Goal: Register for event/course

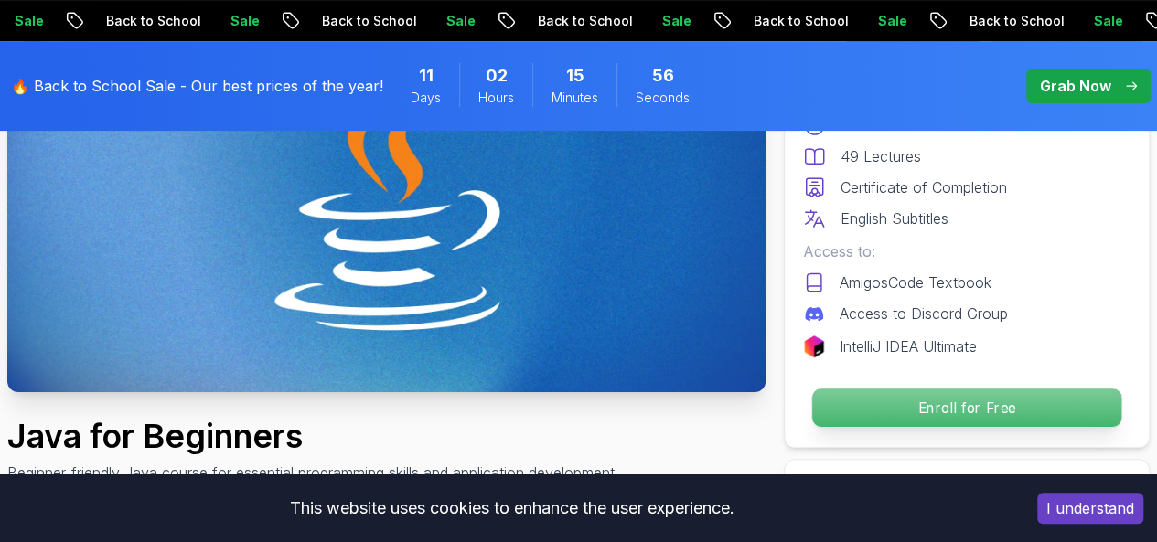
click at [978, 408] on p "Enroll for Free" at bounding box center [966, 408] width 309 height 38
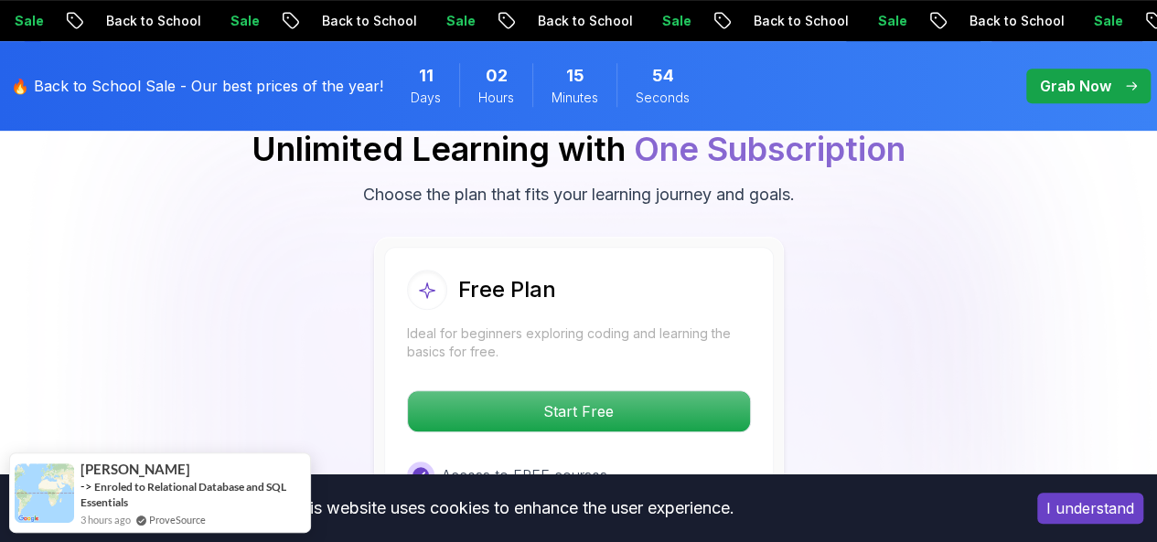
scroll to position [3888, 0]
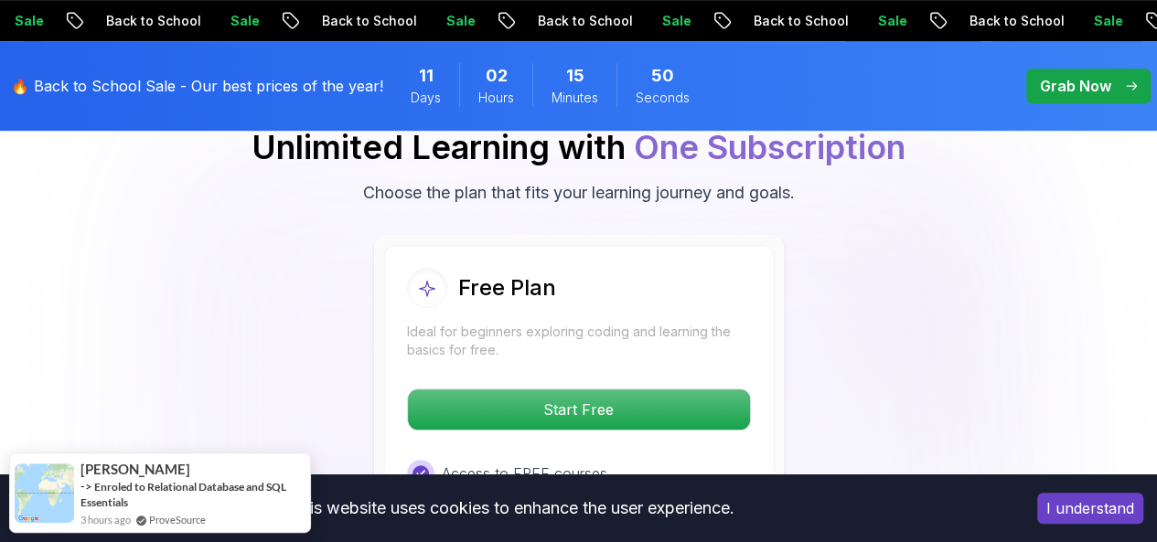
click at [818, 138] on body "Sale Back to School Sale Back to School Sale Back to School Sale Back to School…" at bounding box center [578, 513] width 1157 height 8803
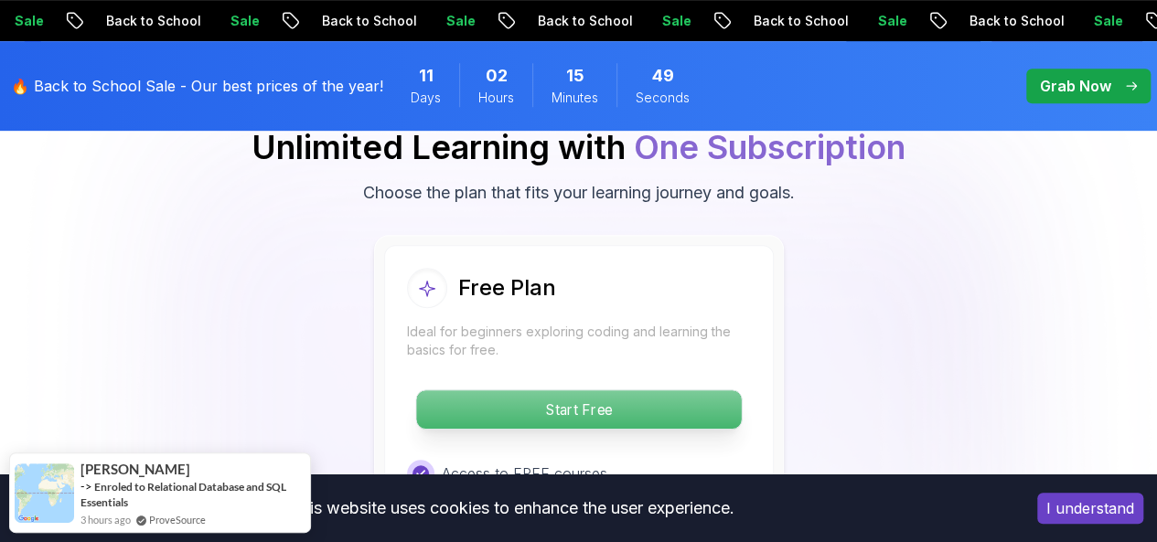
click at [598, 390] on p "Start Free" at bounding box center [578, 409] width 325 height 38
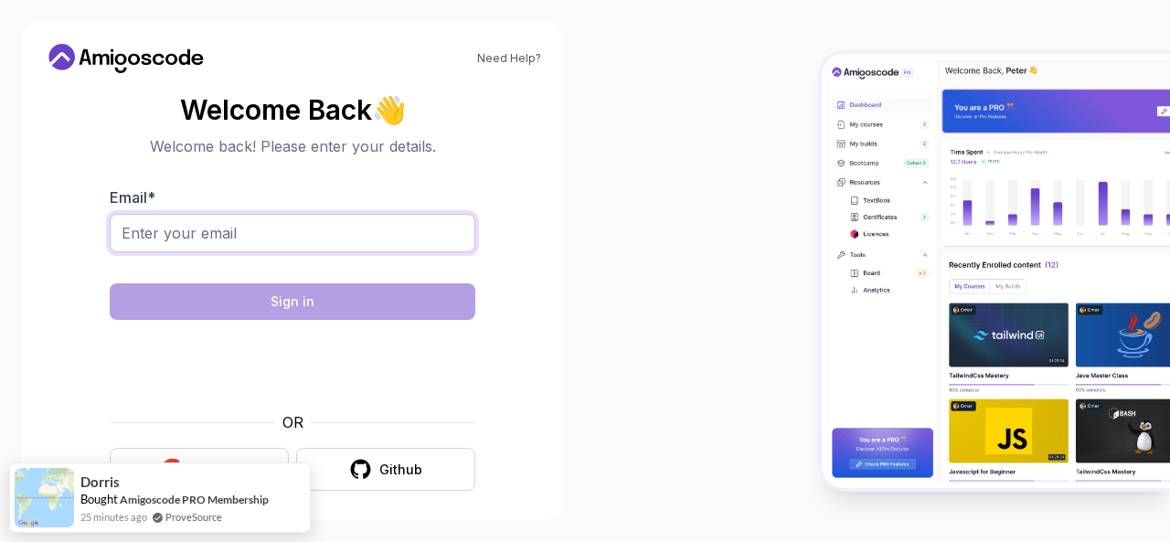
click at [246, 224] on input "Email *" at bounding box center [293, 233] width 366 height 38
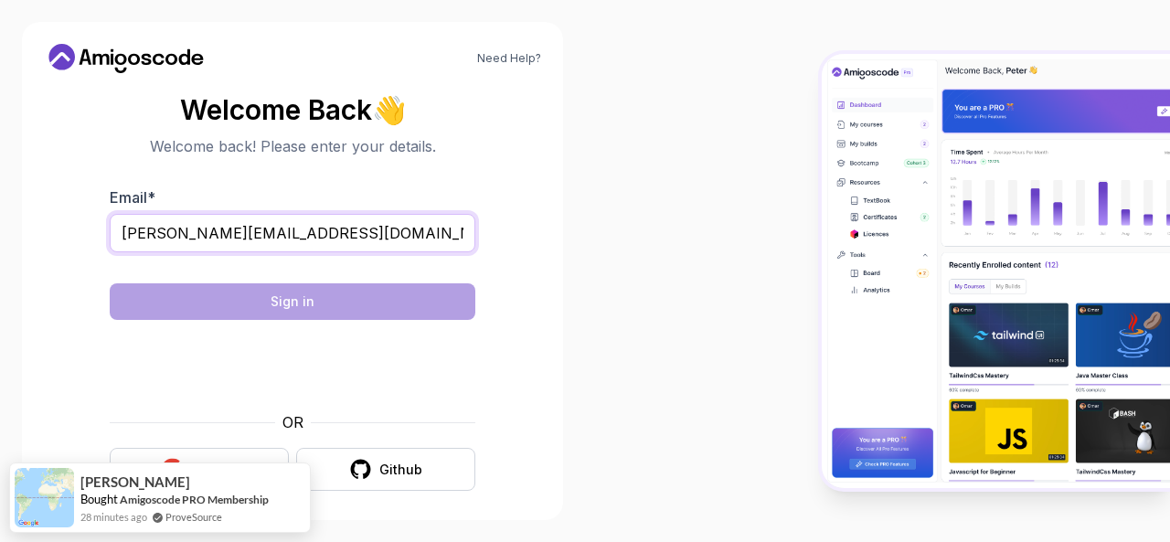
type input "sreemathi@sriet.ac.in"
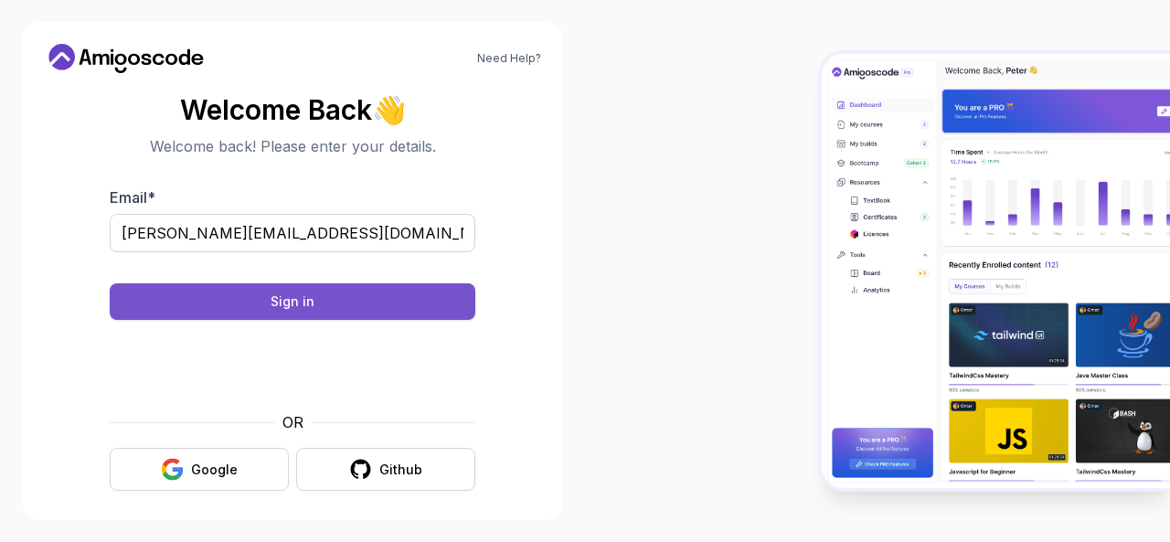
click at [336, 293] on button "Sign in" at bounding box center [293, 301] width 366 height 37
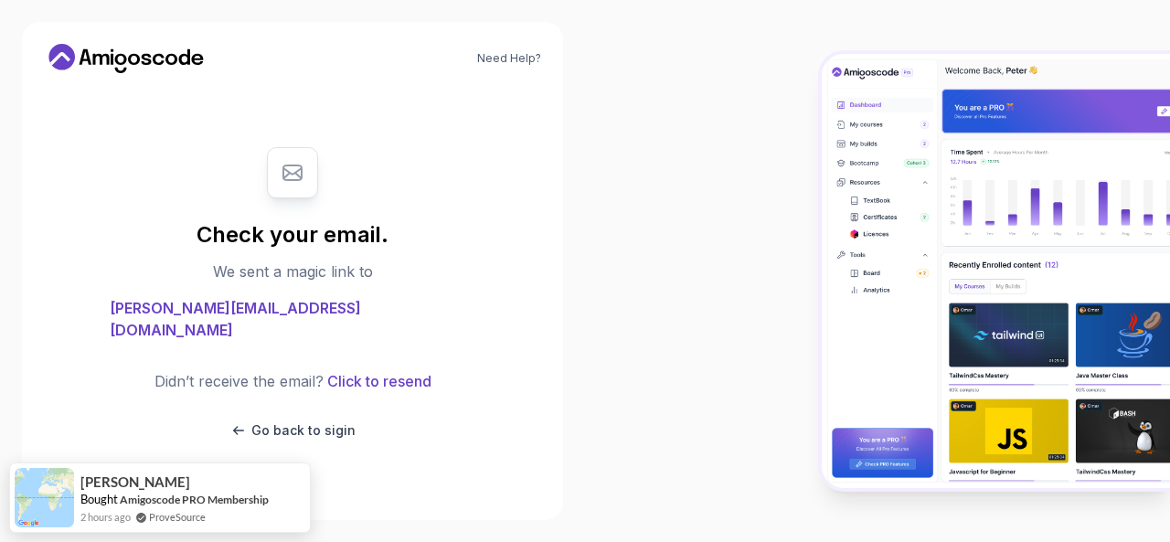
click at [617, 176] on div at bounding box center [877, 271] width 585 height 542
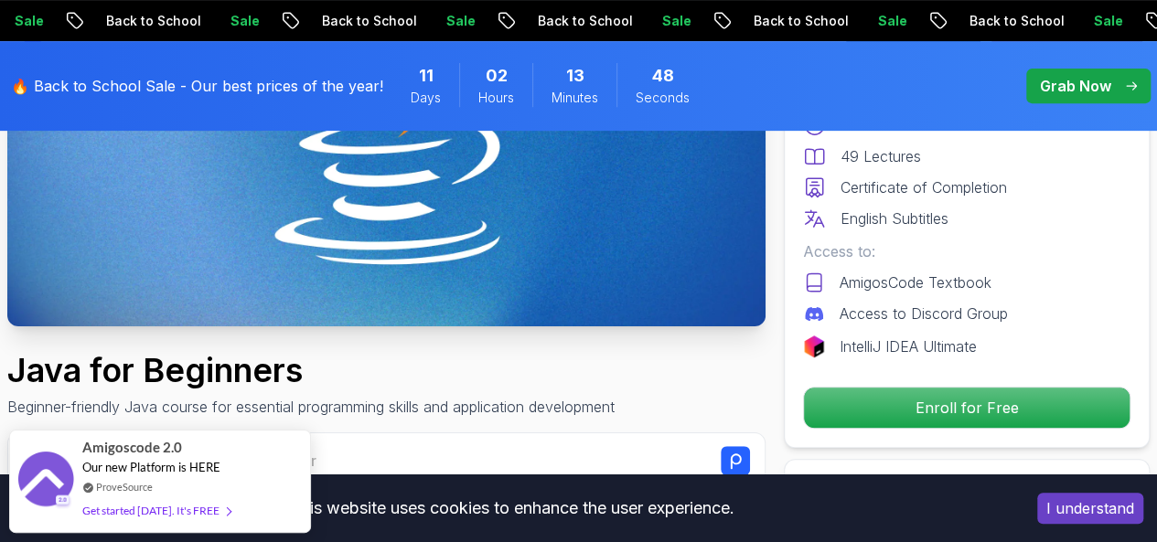
scroll to position [367, 0]
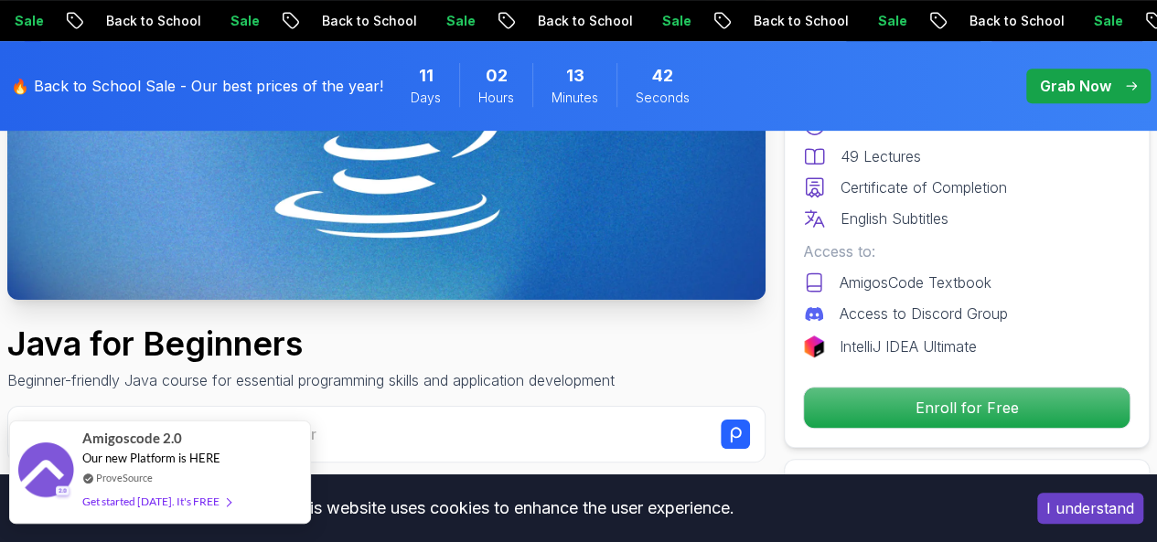
click at [185, 500] on div "Get started today. It's FREE" at bounding box center [156, 501] width 148 height 21
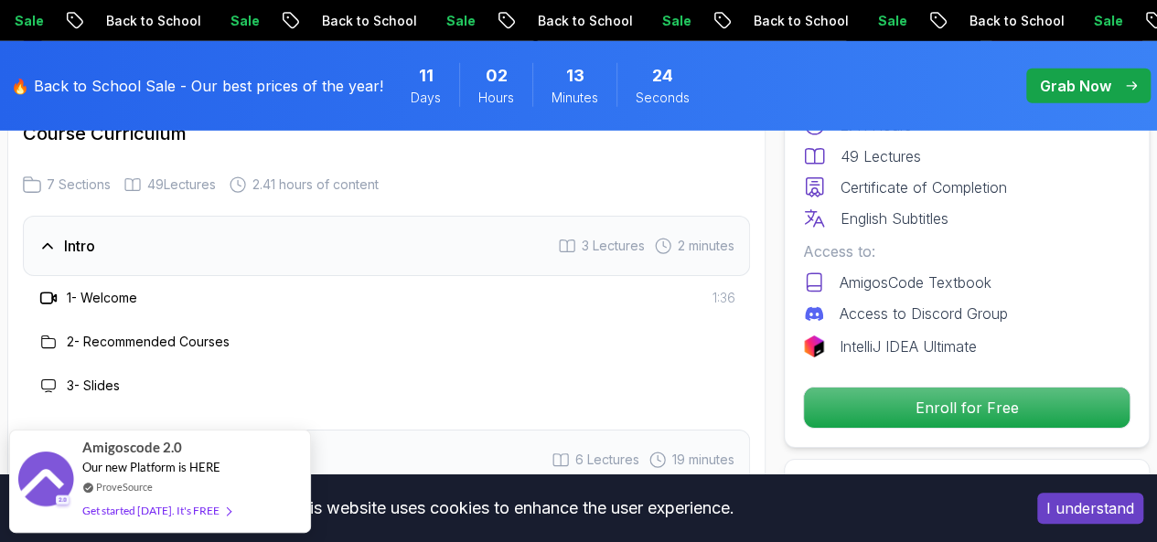
scroll to position [2718, 0]
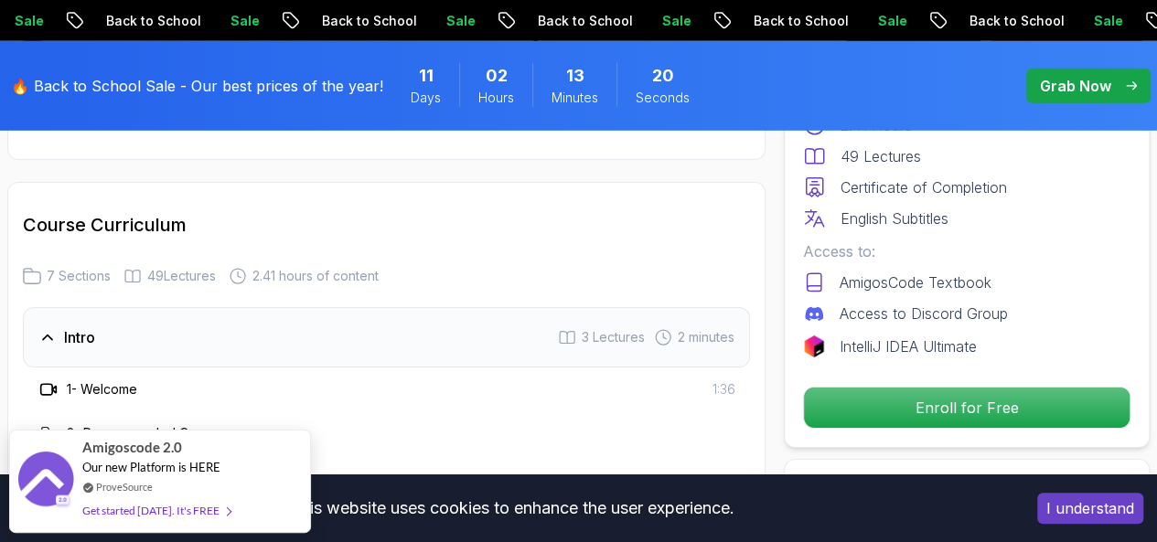
click at [501, 422] on div "2 - Recommended Courses" at bounding box center [386, 433] width 698 height 22
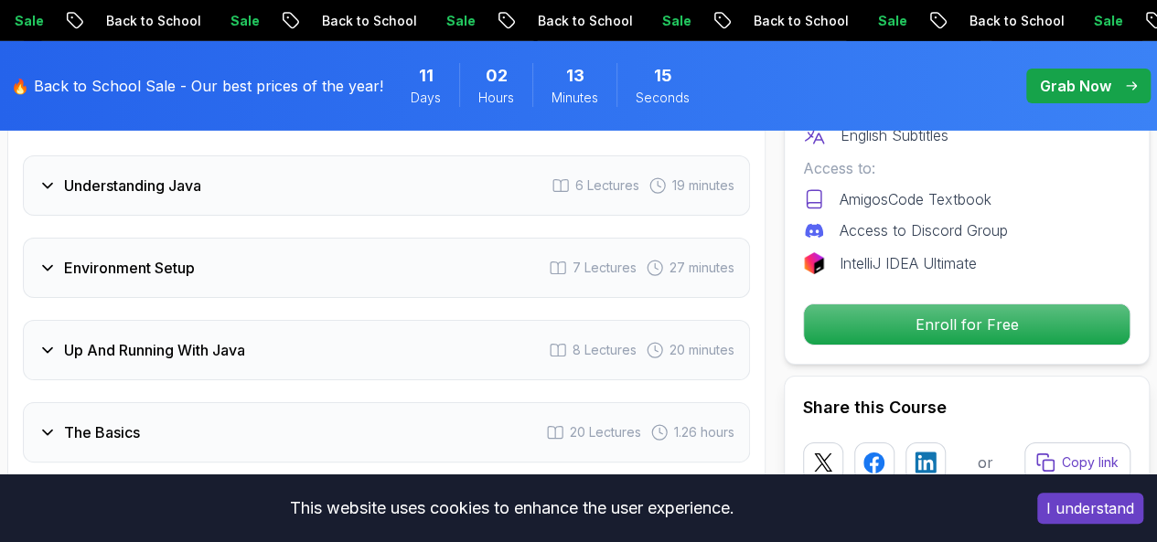
scroll to position [2992, 0]
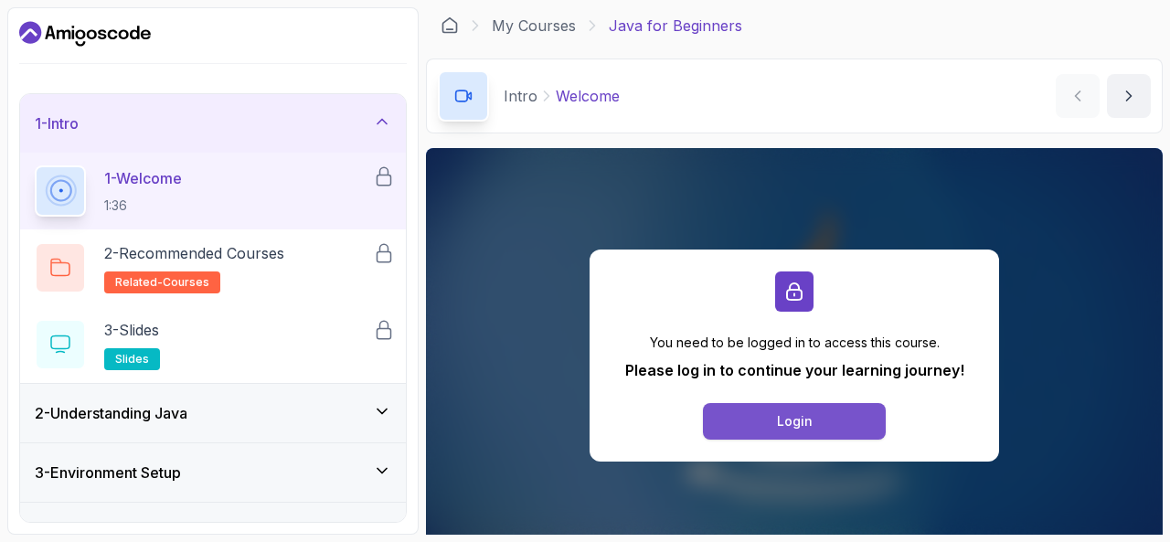
click at [794, 423] on div "Login" at bounding box center [795, 421] width 36 height 18
click at [225, 191] on div "1 - Welcome 1:36" at bounding box center [204, 191] width 338 height 51
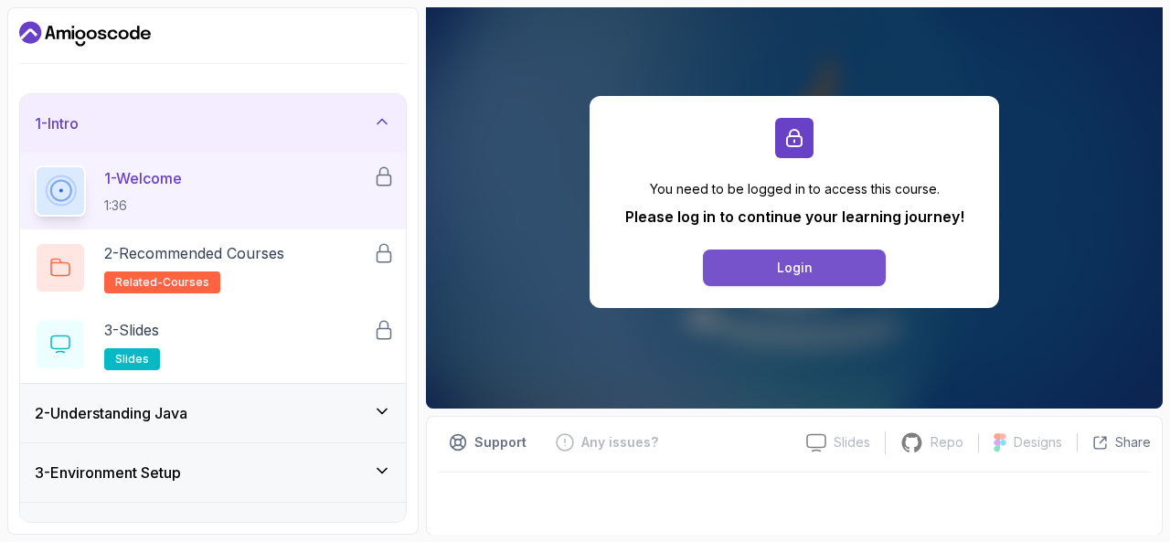
click at [735, 259] on button "Login" at bounding box center [794, 268] width 183 height 37
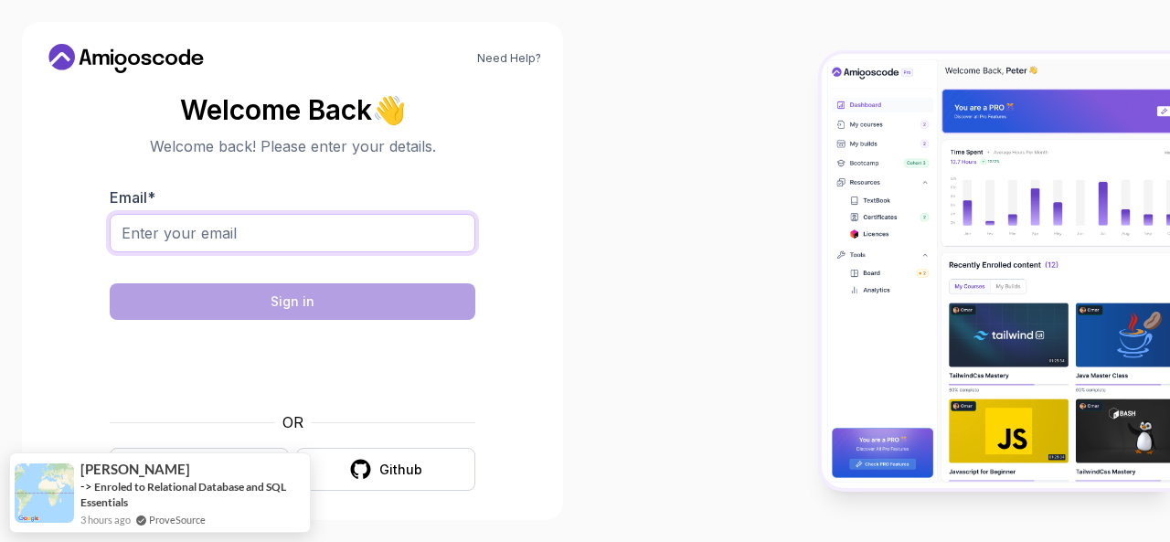
click at [392, 235] on input "Email *" at bounding box center [293, 233] width 366 height 38
type input "[PERSON_NAME][EMAIL_ADDRESS][DOMAIN_NAME]"
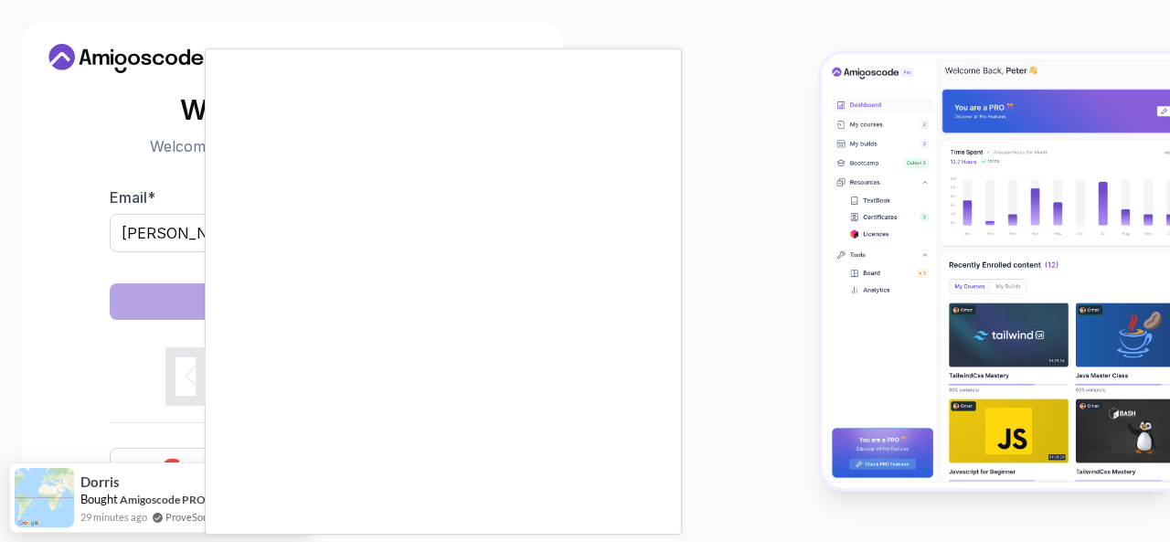
click at [822, 130] on body "Need Help? Welcome Back 👋 Welcome back! Please enter your details. Email * sree…" at bounding box center [585, 271] width 1170 height 542
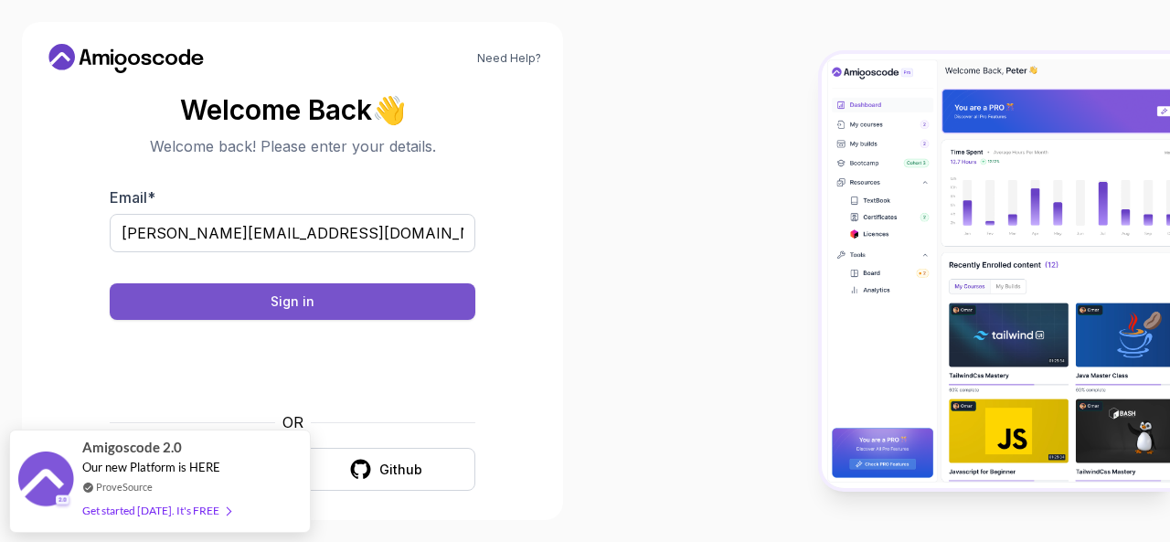
click at [318, 296] on button "Sign in" at bounding box center [293, 301] width 366 height 37
